Goal: Communication & Community: Answer question/provide support

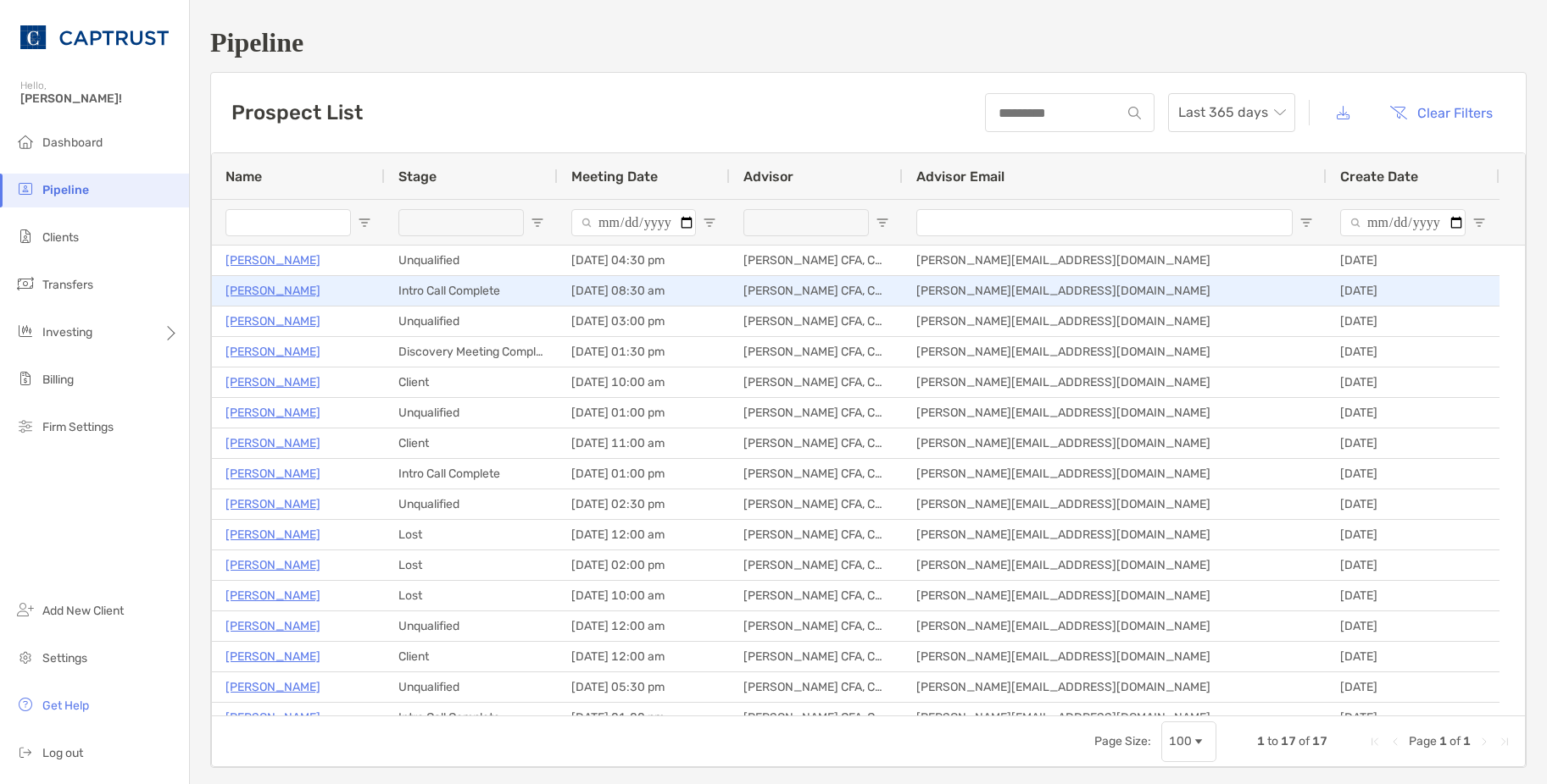
click at [265, 289] on p "[PERSON_NAME]" at bounding box center [273, 291] width 95 height 21
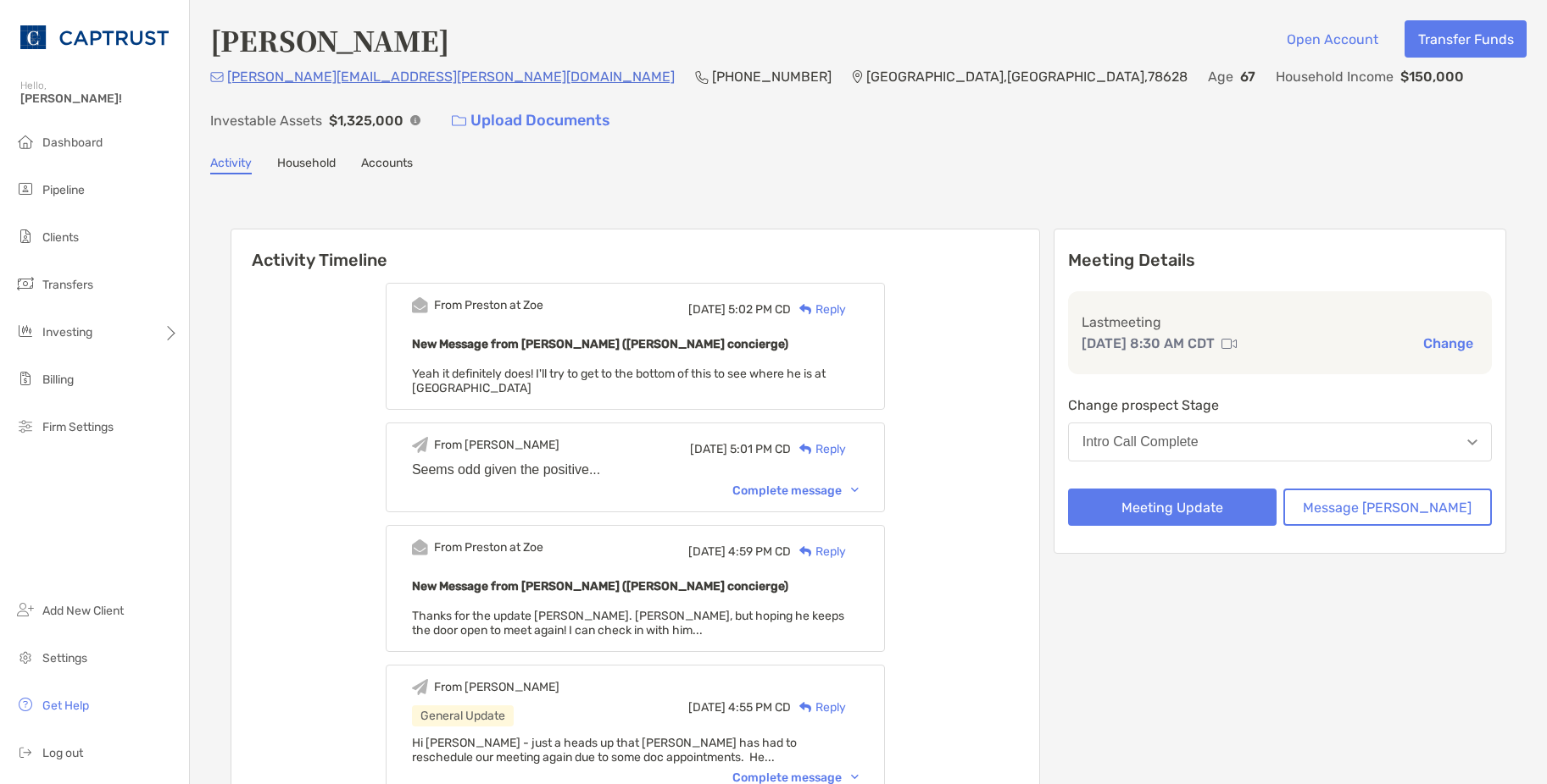
click at [846, 301] on div "Reply" at bounding box center [818, 309] width 55 height 17
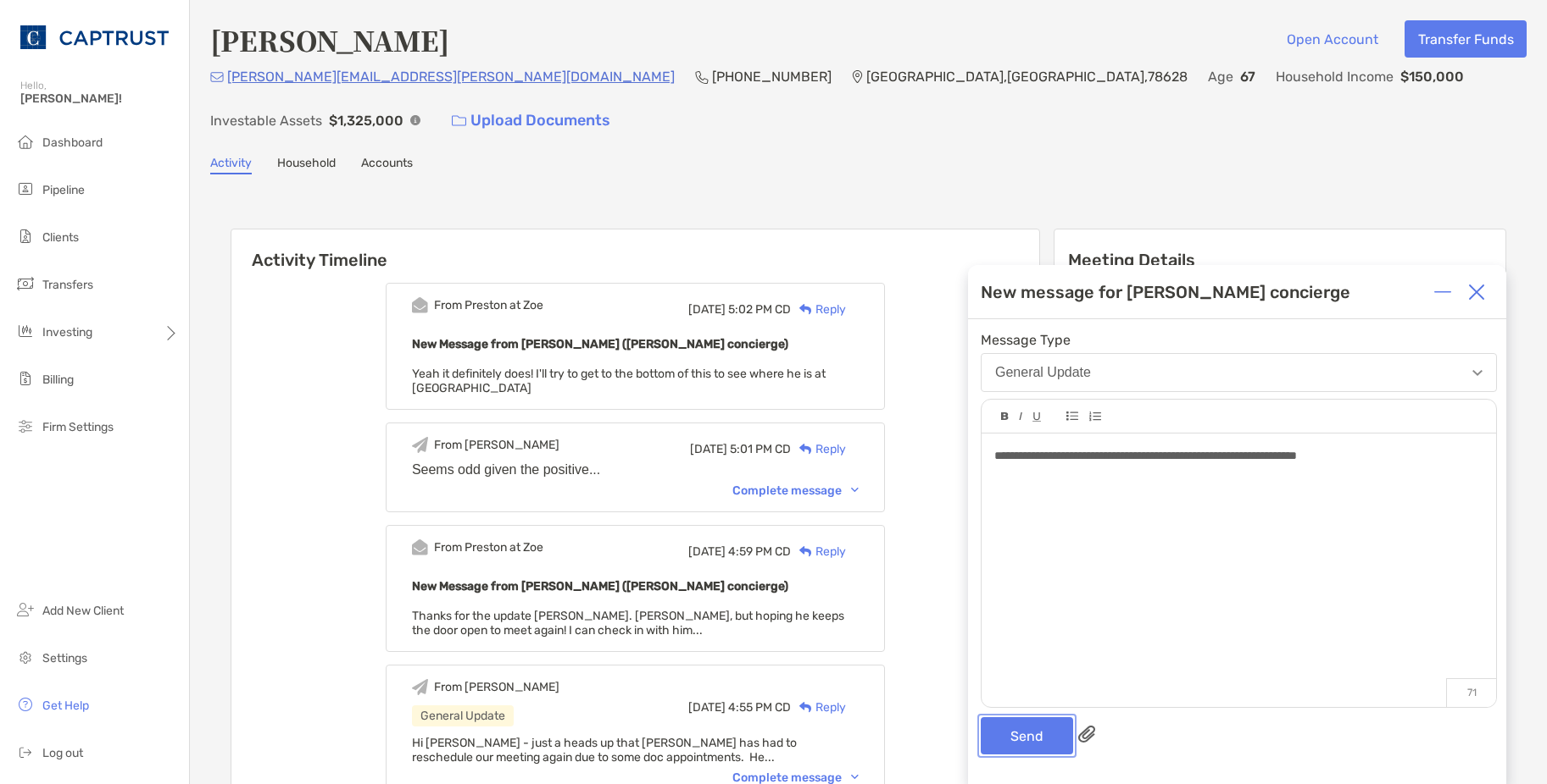
click at [1022, 747] on button "Send" at bounding box center [1027, 736] width 93 height 38
